Goal: Transaction & Acquisition: Purchase product/service

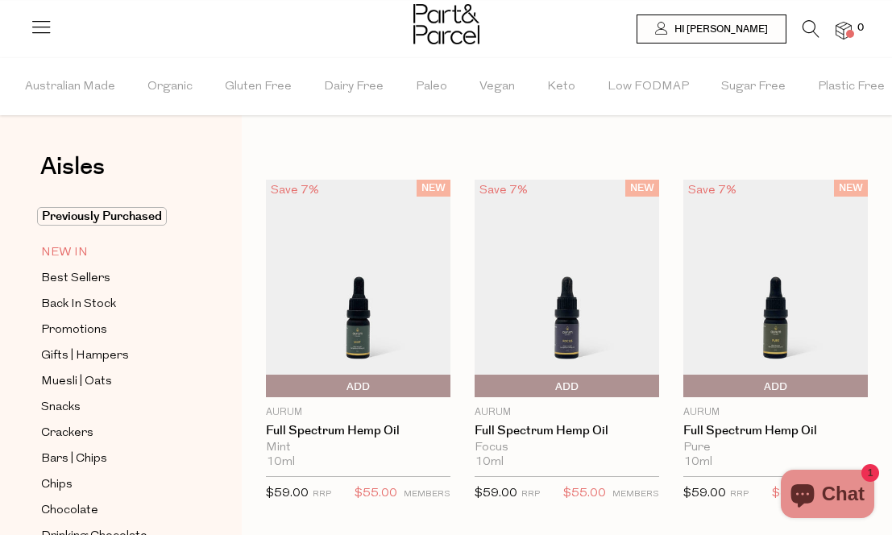
click at [68, 254] on span "NEW IN" at bounding box center [64, 252] width 47 height 19
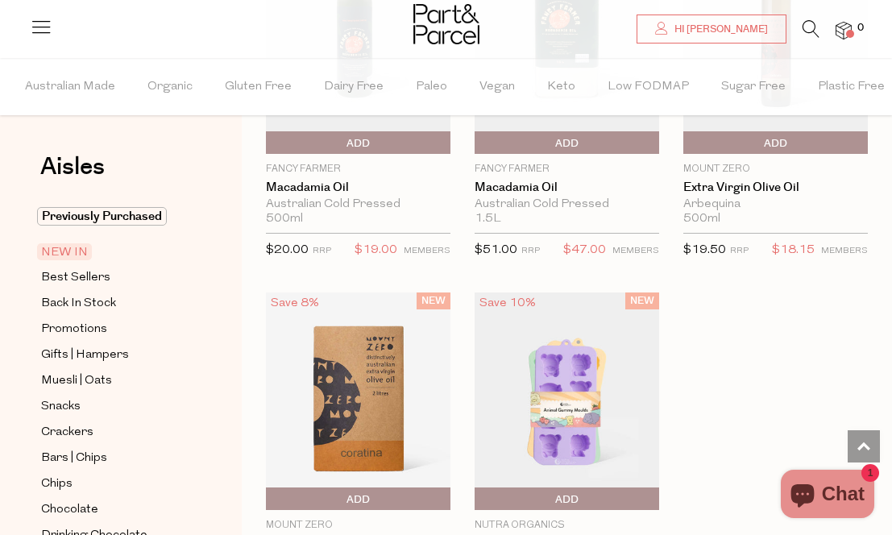
scroll to position [2242, 0]
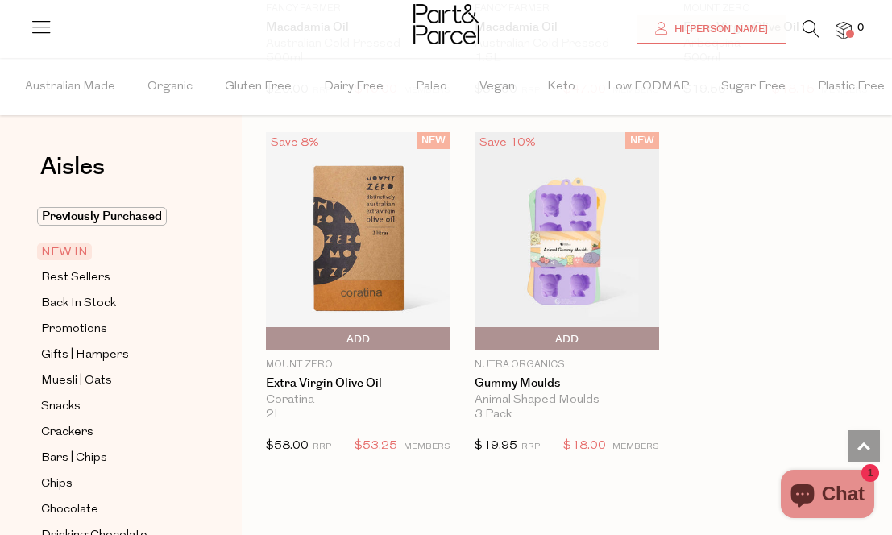
click at [479, 331] on span "Add To Parcel" at bounding box center [479, 339] width 0 height 24
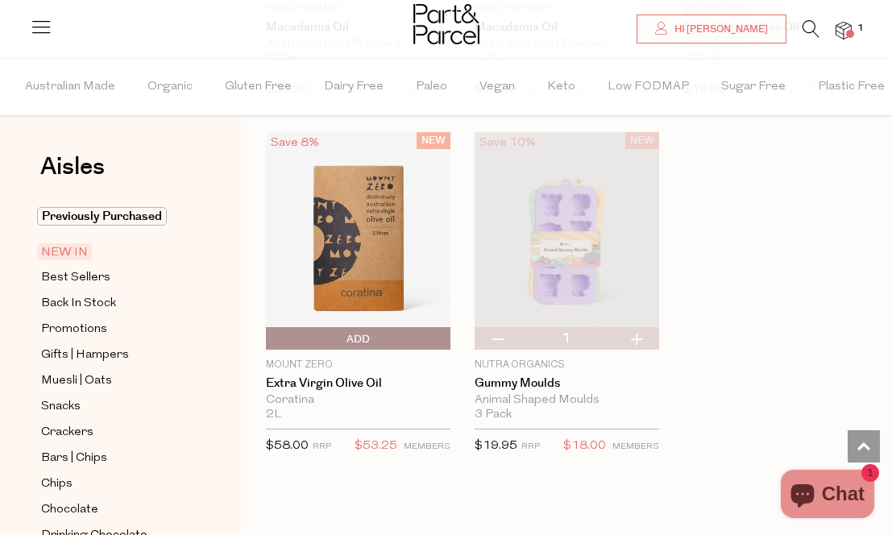
click at [810, 24] on icon at bounding box center [811, 29] width 17 height 18
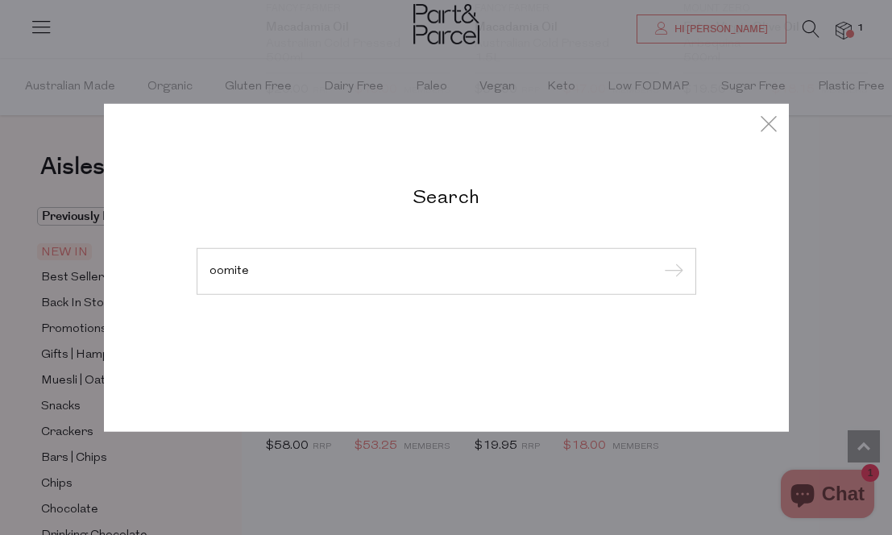
type input "oomite"
click at [670, 272] on input "submit" at bounding box center [671, 272] width 24 height 24
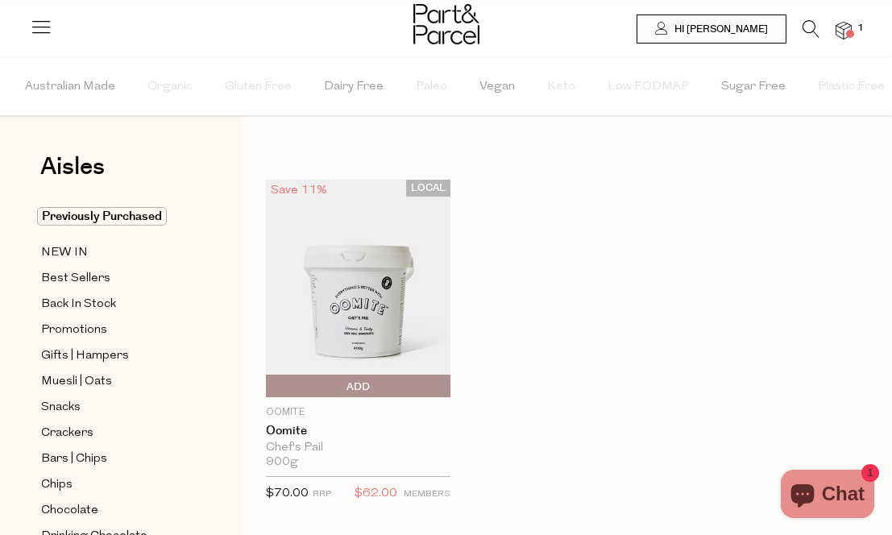
click at [270, 387] on span "Add To Parcel" at bounding box center [270, 387] width 0 height 24
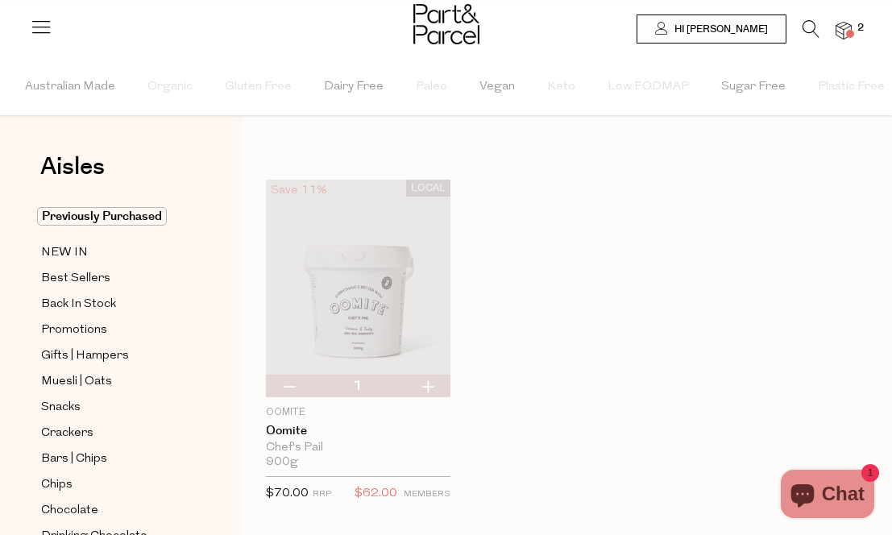
click at [811, 24] on icon at bounding box center [811, 29] width 17 height 18
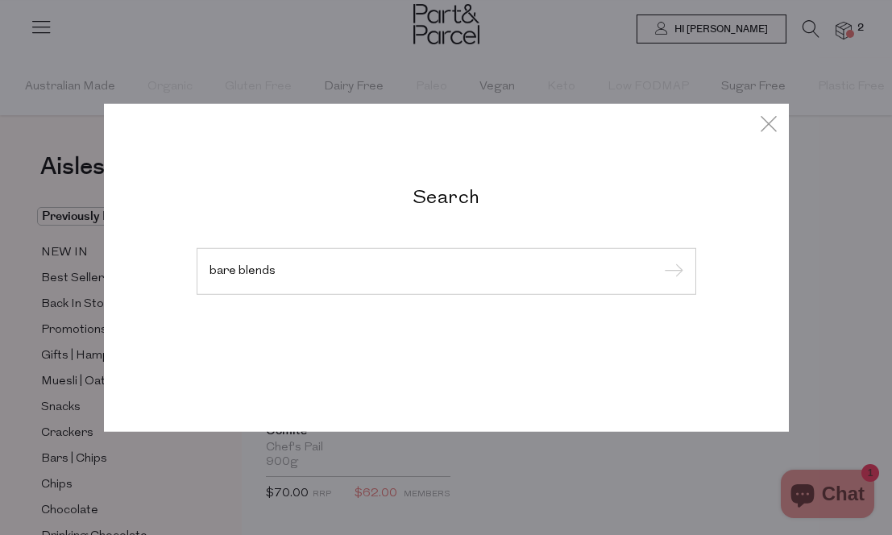
type input "bare blends"
click at [670, 272] on input "submit" at bounding box center [671, 272] width 24 height 24
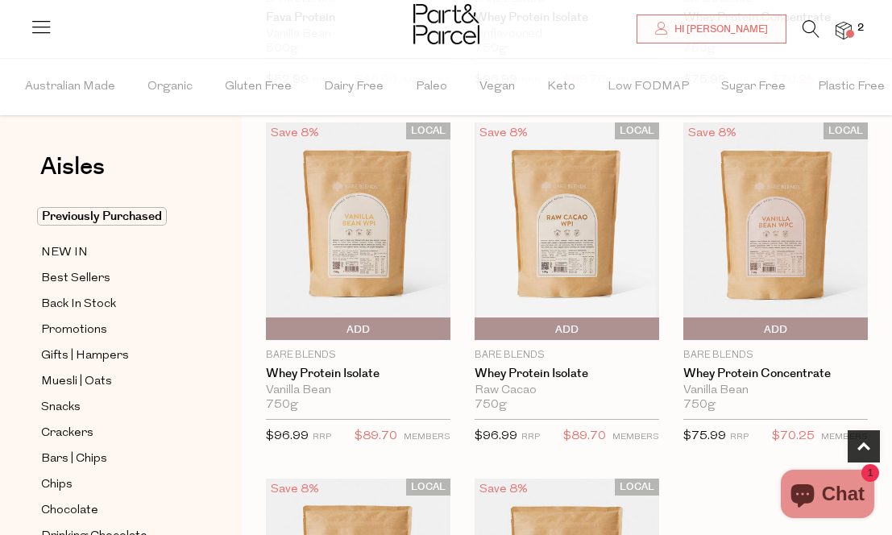
scroll to position [774, 0]
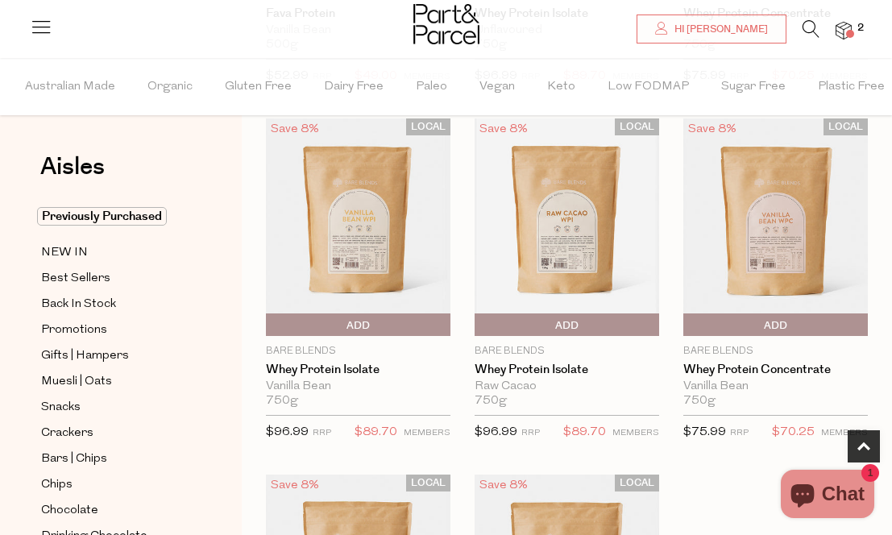
click at [546, 326] on span "Add To Parcel" at bounding box center [567, 325] width 176 height 24
